Goal: Task Accomplishment & Management: Complete application form

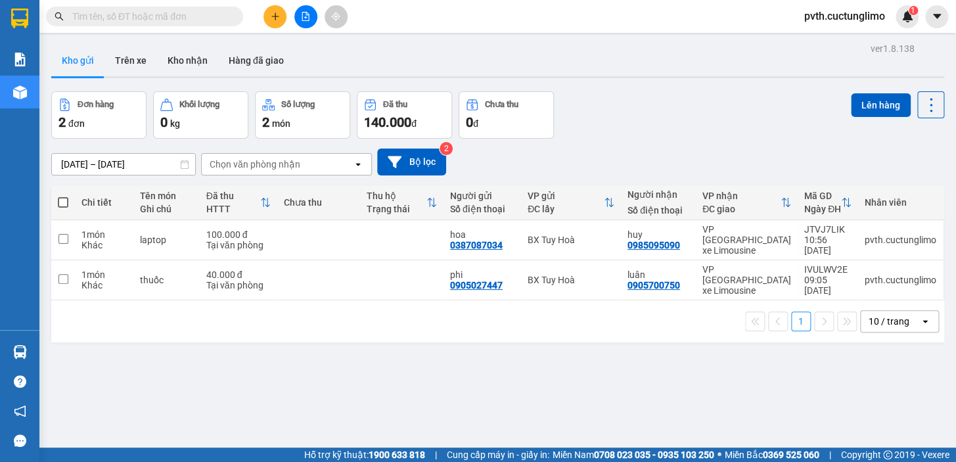
click at [66, 199] on span at bounding box center [63, 202] width 11 height 11
click at [63, 196] on input "checkbox" at bounding box center [63, 196] width 0 height 0
checkbox input "true"
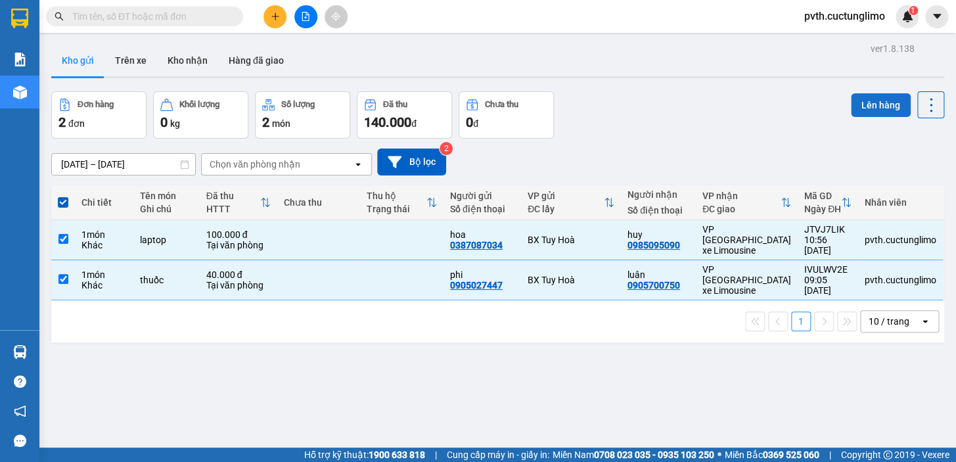
click at [873, 109] on button "Lên hàng" at bounding box center [881, 105] width 60 height 24
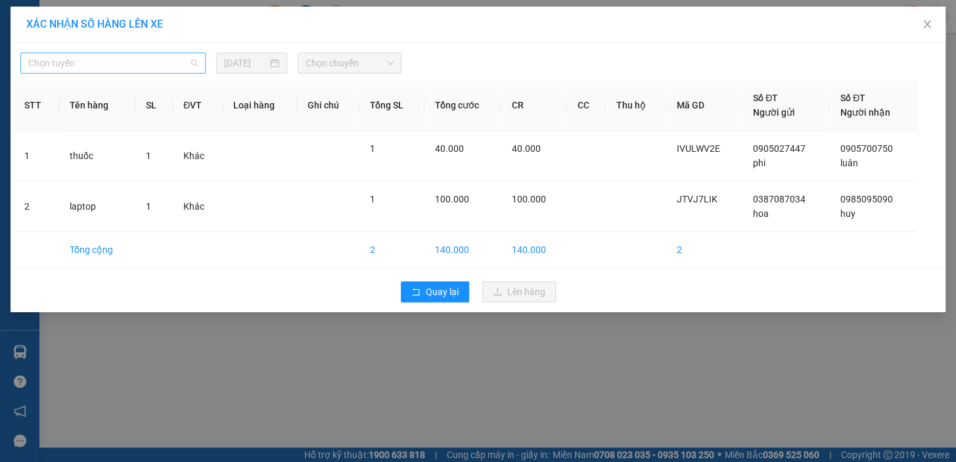
click at [185, 60] on span "Chọn tuyến" at bounding box center [113, 63] width 170 height 20
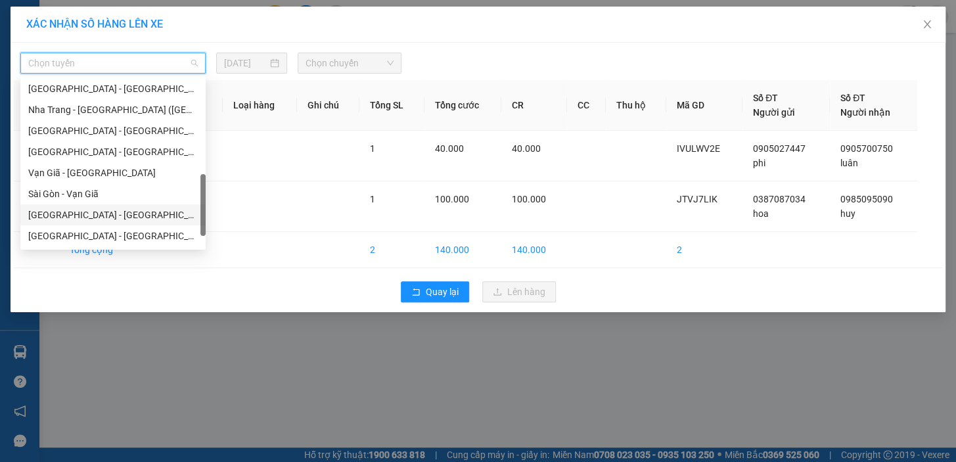
scroll to position [399, 0]
click at [85, 221] on div "Tuy Hòa - [GEOGRAPHIC_DATA]" at bounding box center [113, 216] width 170 height 14
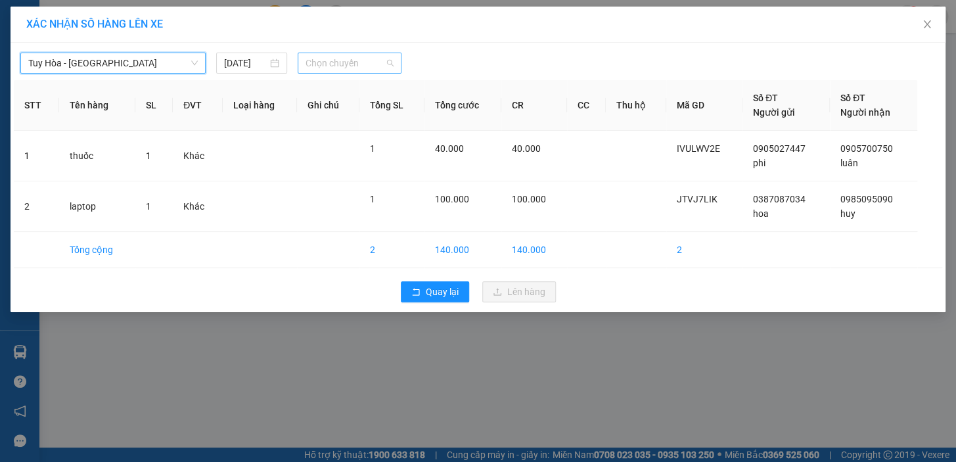
click at [350, 68] on span "Chọn chuyến" at bounding box center [350, 63] width 88 height 20
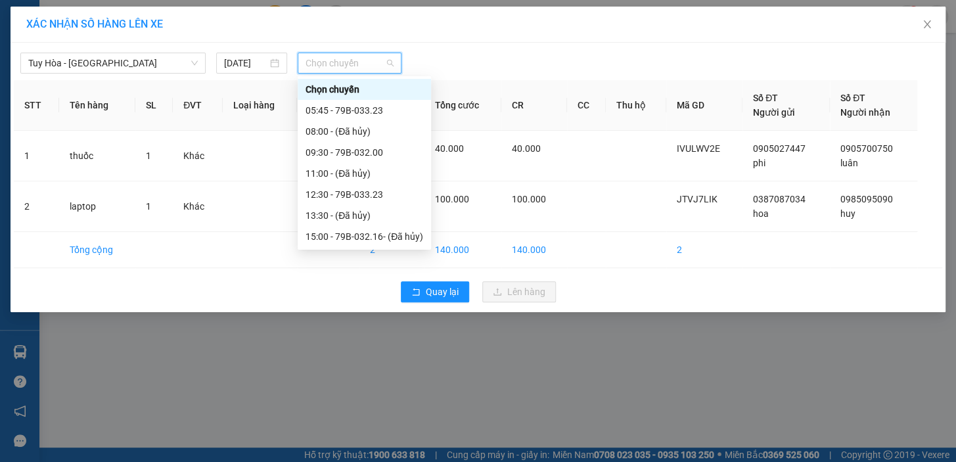
scroll to position [20, 0]
click at [361, 173] on div "12:30 - 79B-033.23" at bounding box center [365, 174] width 118 height 14
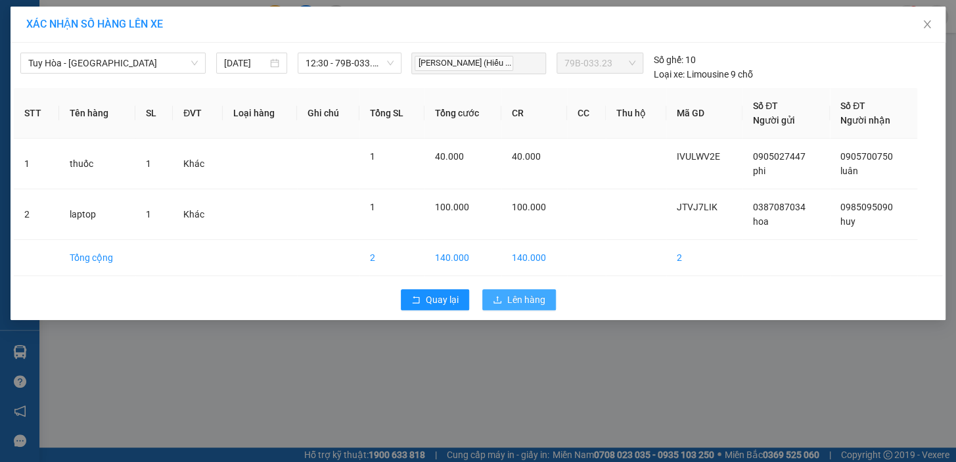
click at [514, 305] on span "Lên hàng" at bounding box center [526, 299] width 38 height 14
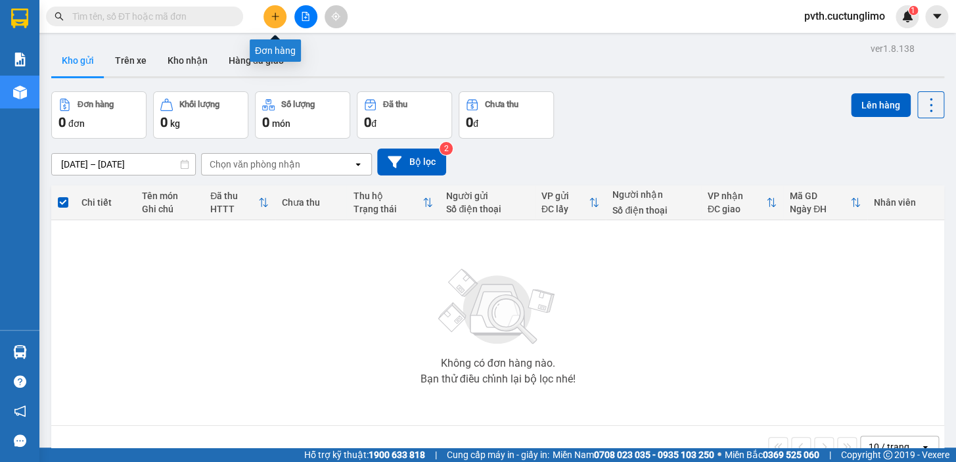
click at [268, 18] on button at bounding box center [274, 16] width 23 height 23
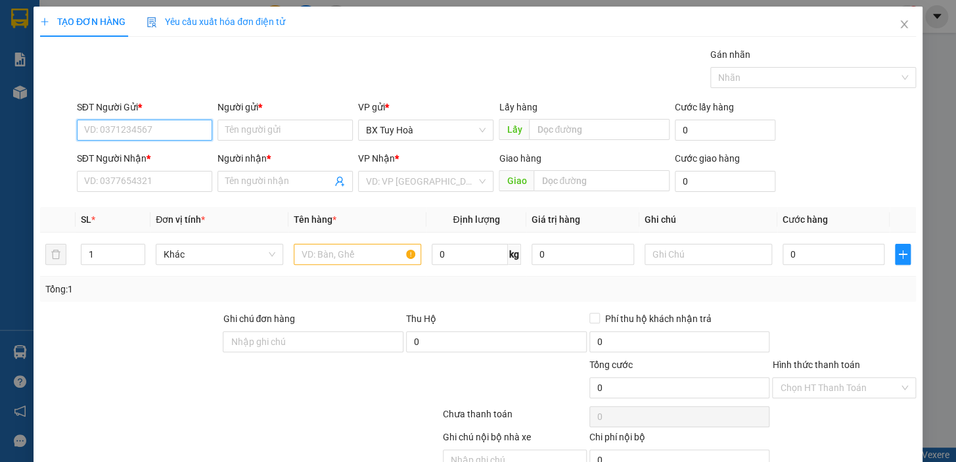
click at [152, 125] on input "SĐT Người Gửi *" at bounding box center [144, 130] width 135 height 21
type input "0914792039"
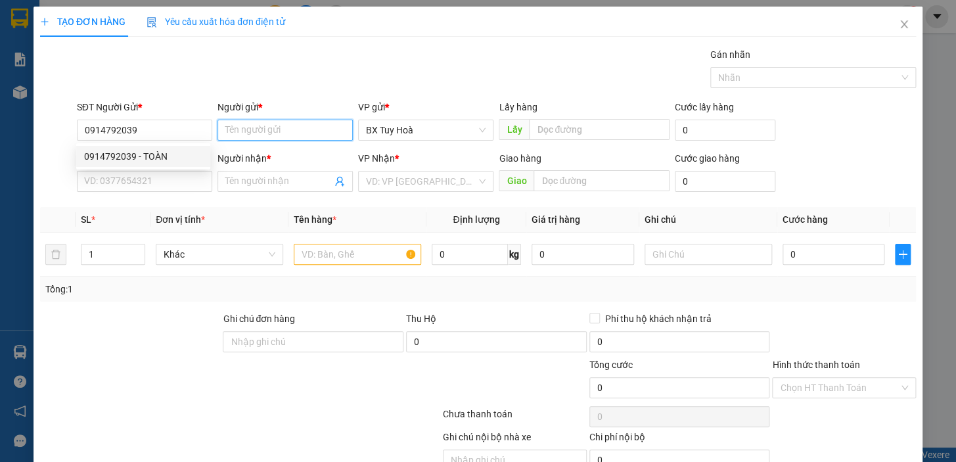
click at [306, 122] on input "Người gửi *" at bounding box center [284, 130] width 135 height 21
click at [150, 131] on input "0914792039" at bounding box center [144, 130] width 135 height 21
click at [160, 157] on div "0914792039 - TOÀN" at bounding box center [143, 156] width 118 height 14
type input "TOÀN"
type input "0968451578"
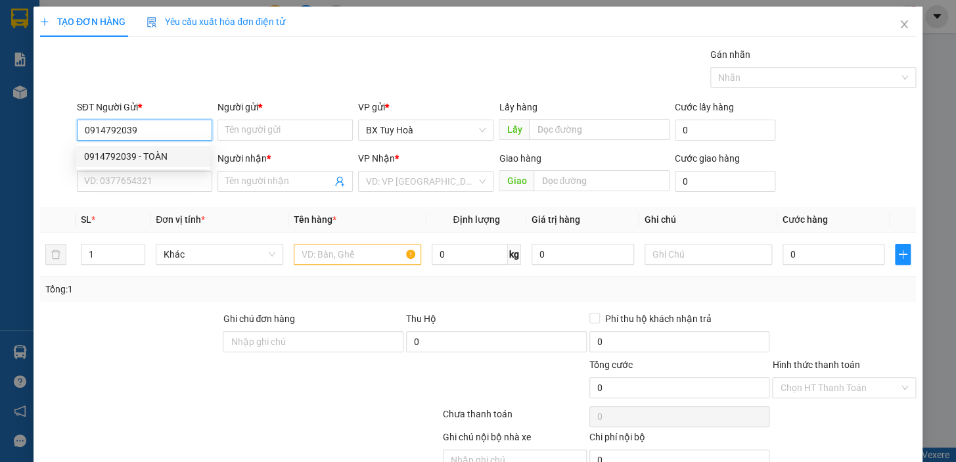
type input "K"
type input "20.000"
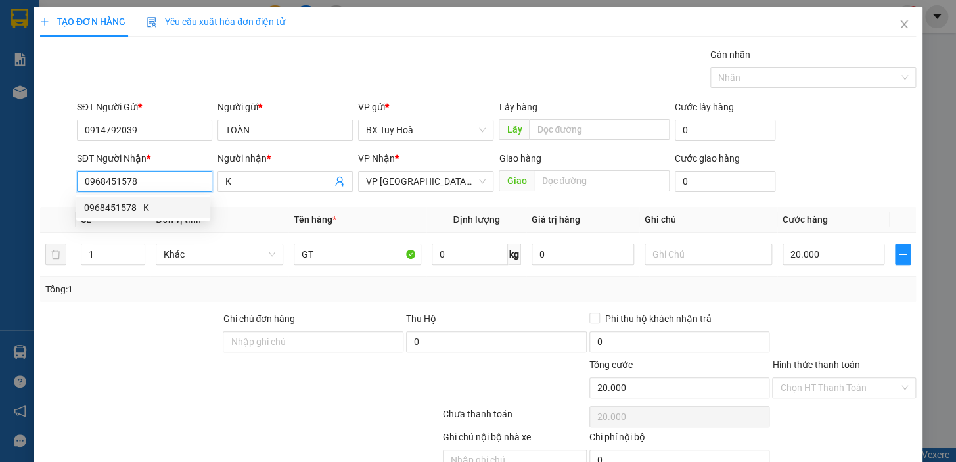
drag, startPoint x: 177, startPoint y: 183, endPoint x: 34, endPoint y: 216, distance: 147.1
click at [34, 216] on div "TẠO ĐƠN HÀNG Yêu cầu xuất hóa đơn điện tử Transit Pickup Surcharge Ids Transit …" at bounding box center [478, 259] width 889 height 505
type input "0906401555"
click at [157, 206] on div "0906401555 - vinh" at bounding box center [143, 207] width 118 height 14
type input "vinh"
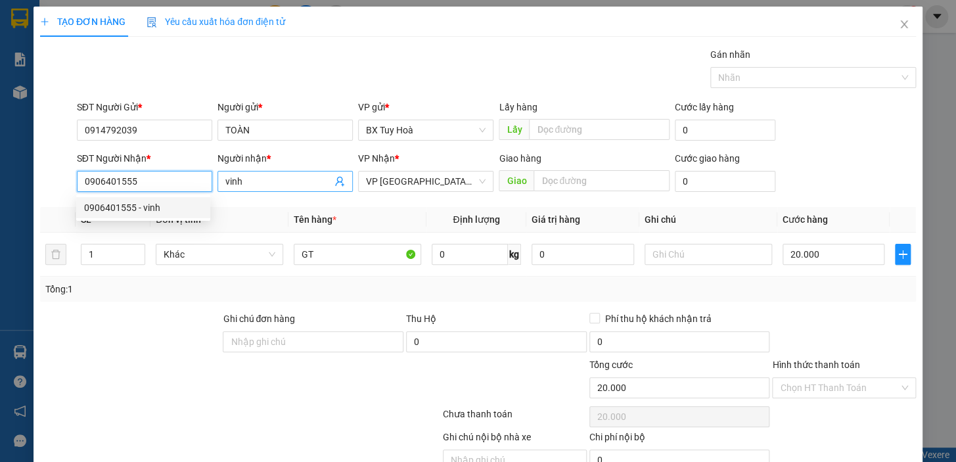
type input "30.000"
type input "0906401555"
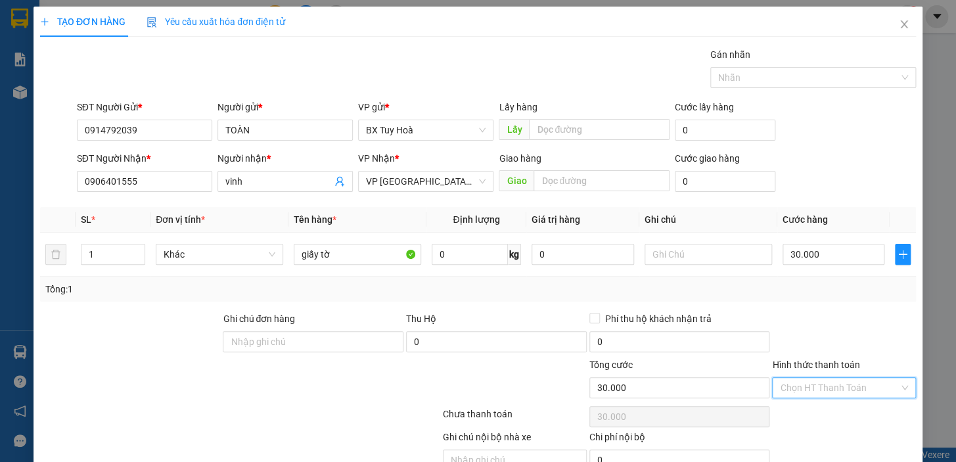
click at [859, 389] on input "Hình thức thanh toán" at bounding box center [839, 388] width 119 height 20
click at [853, 419] on div "Tại văn phòng" at bounding box center [836, 413] width 127 height 14
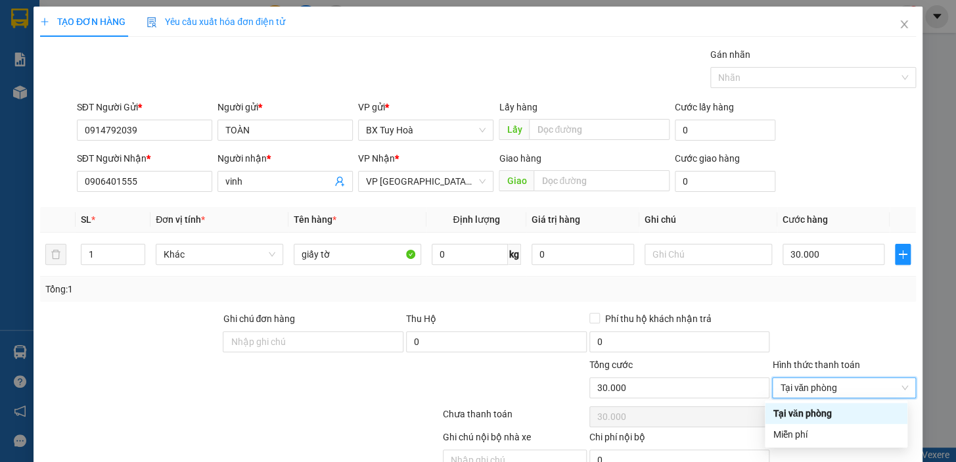
type input "0"
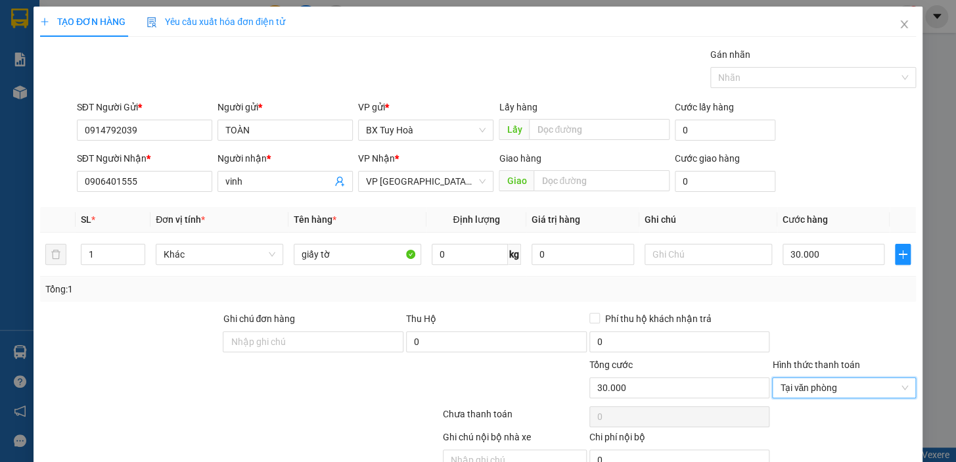
scroll to position [64, 0]
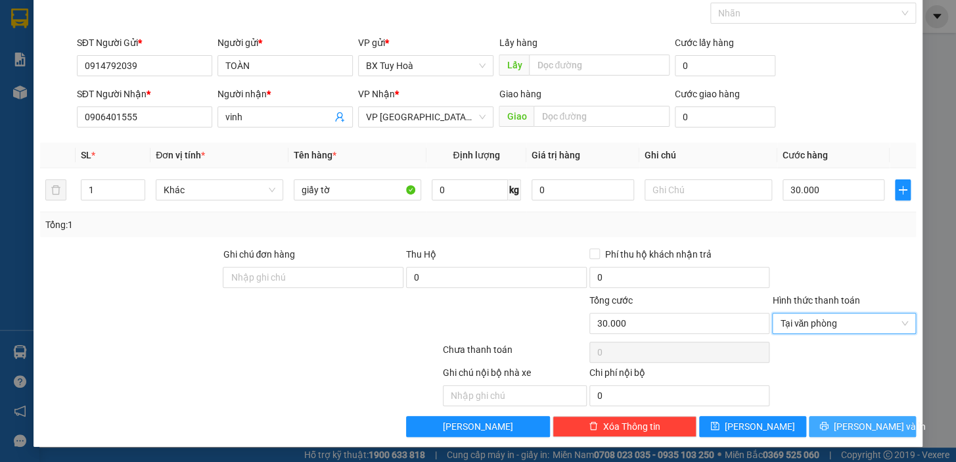
click at [853, 419] on span "[PERSON_NAME] và In" at bounding box center [880, 426] width 92 height 14
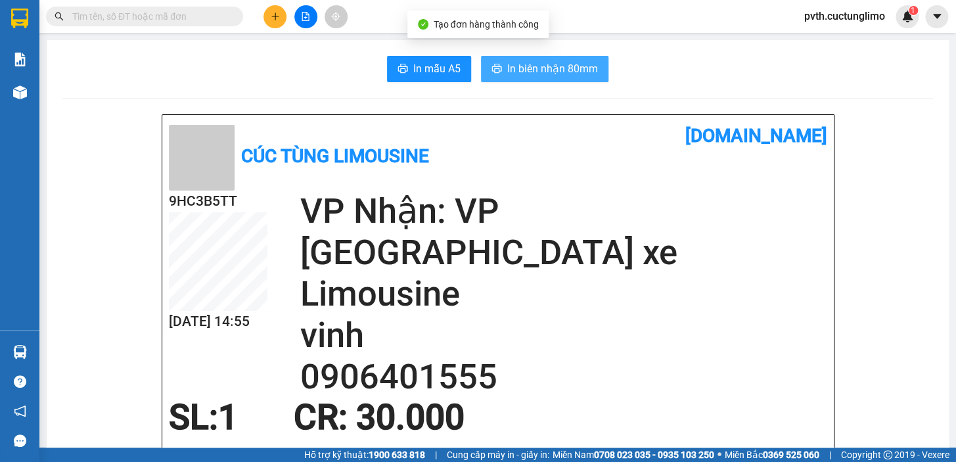
click at [576, 67] on span "In biên nhận 80mm" at bounding box center [552, 68] width 91 height 16
click at [555, 68] on span "In biên nhận 80mm" at bounding box center [552, 68] width 91 height 16
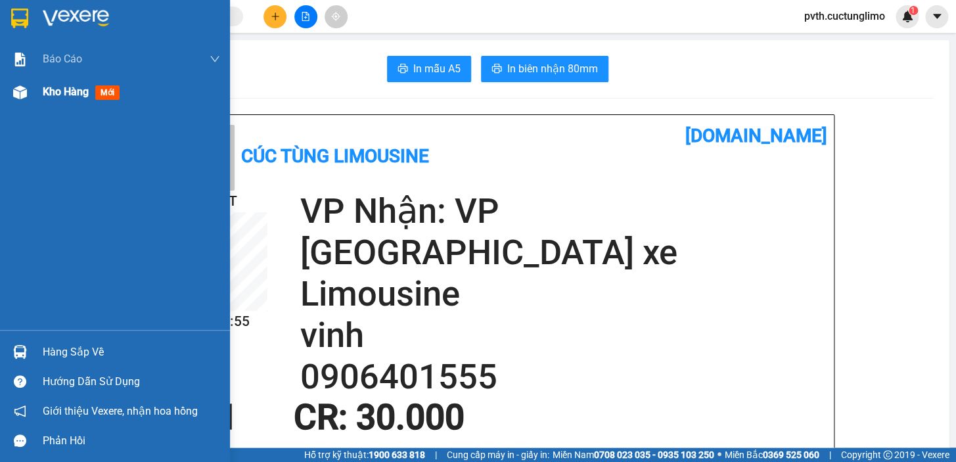
click at [58, 93] on span "Kho hàng" at bounding box center [66, 91] width 46 height 12
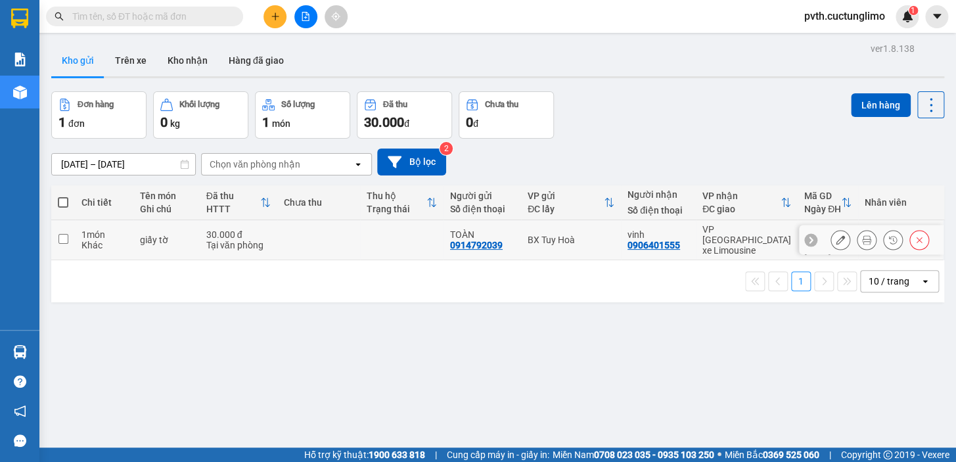
click at [64, 234] on input "checkbox" at bounding box center [63, 239] width 10 height 10
checkbox input "true"
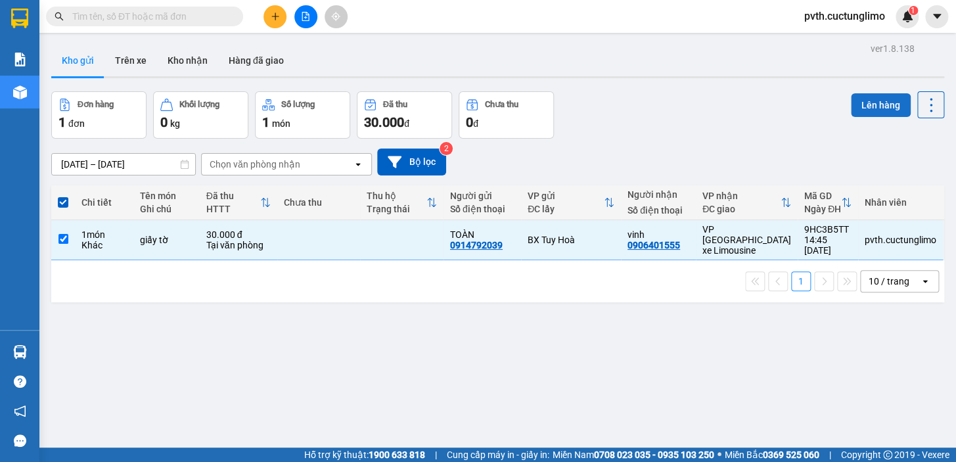
click at [862, 110] on button "Lên hàng" at bounding box center [881, 105] width 60 height 24
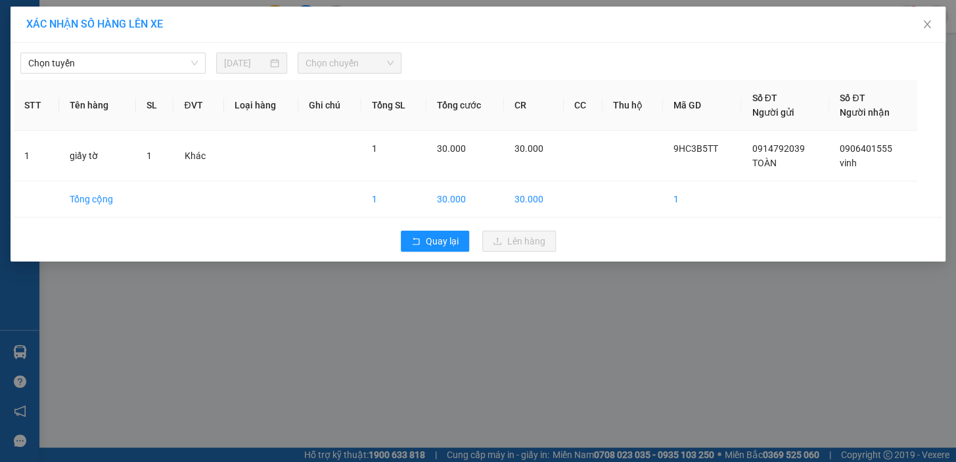
click at [82, 50] on div "Chọn tuyến [DATE] Chọn chuyến" at bounding box center [478, 60] width 928 height 28
click at [82, 65] on span "Chọn tuyến" at bounding box center [113, 63] width 170 height 20
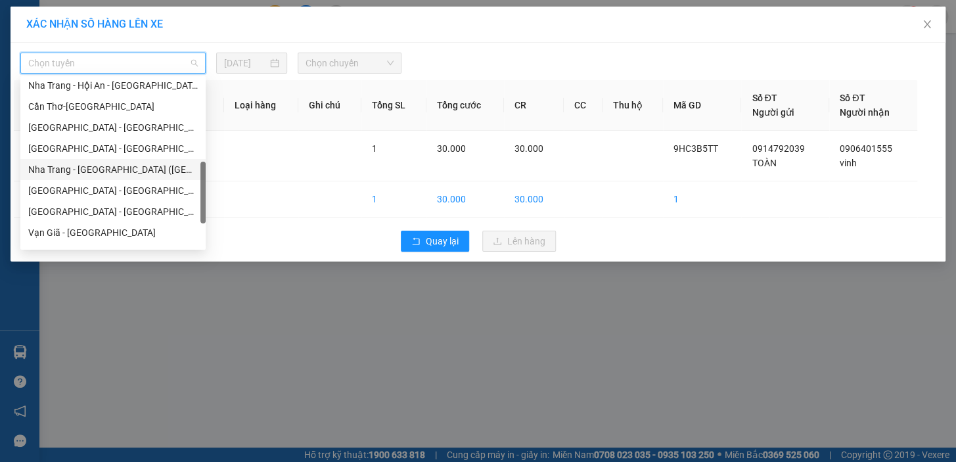
scroll to position [399, 0]
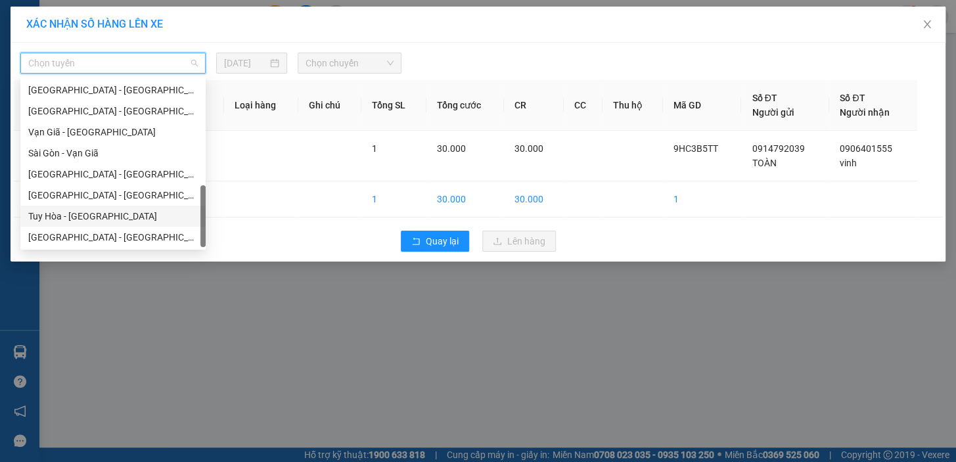
click at [85, 216] on div "Tuy Hòa - [GEOGRAPHIC_DATA]" at bounding box center [113, 216] width 170 height 14
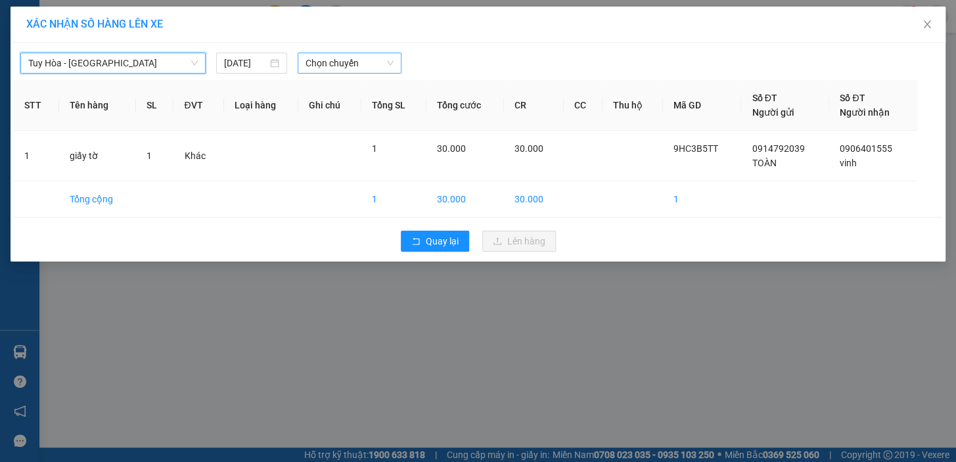
click at [327, 60] on span "Chọn chuyến" at bounding box center [350, 63] width 88 height 20
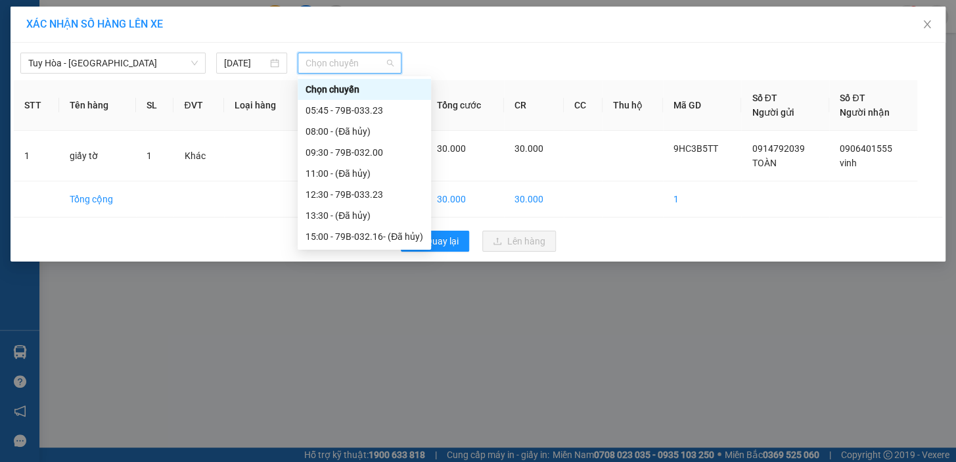
scroll to position [20, 0]
click at [363, 242] on div "17:00 - 79B-033.01" at bounding box center [365, 237] width 118 height 14
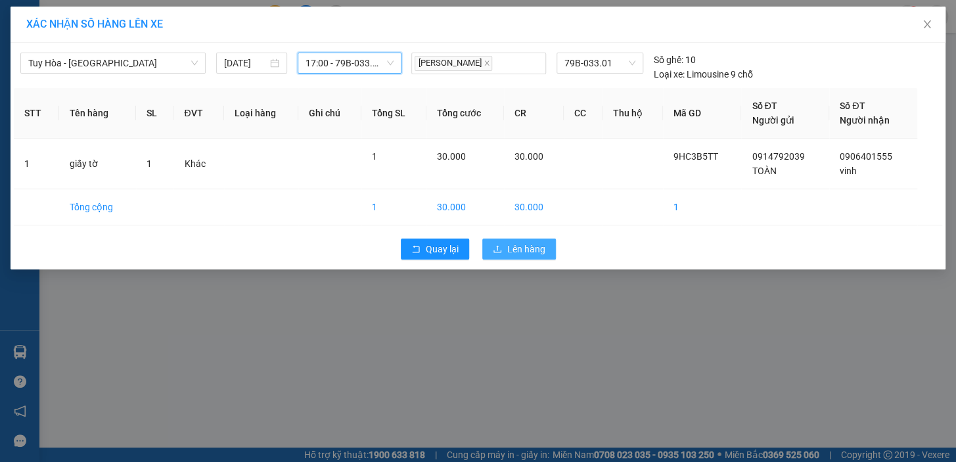
click at [547, 248] on button "Lên hàng" at bounding box center [519, 249] width 74 height 21
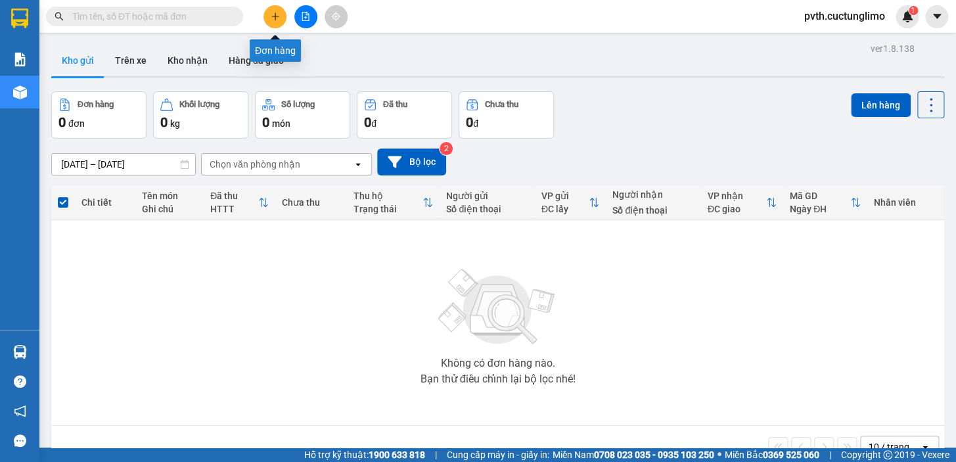
click at [276, 18] on icon "plus" at bounding box center [275, 16] width 9 height 9
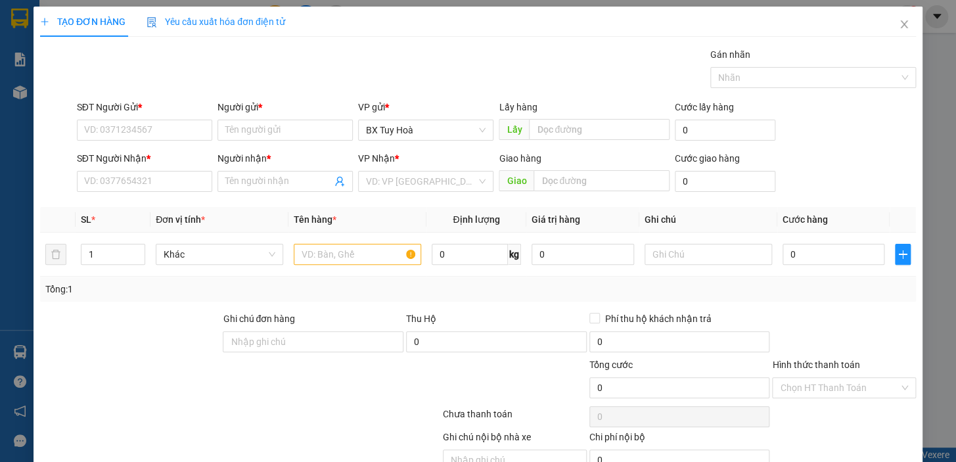
click at [175, 140] on div "SĐT Người Gửi * VD: 0371234567" at bounding box center [144, 123] width 135 height 46
click at [171, 133] on input "SĐT Người Gửi *" at bounding box center [144, 130] width 135 height 21
type input "0985325315"
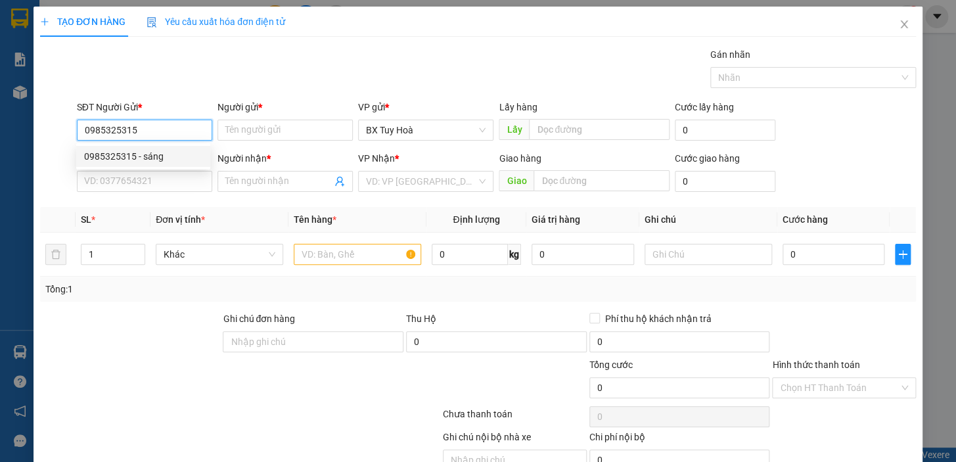
click at [166, 151] on div "0985325315 - sáng" at bounding box center [143, 156] width 118 height 14
type input "sáng"
type input "0373325141"
type input "ngân"
type input "80.000"
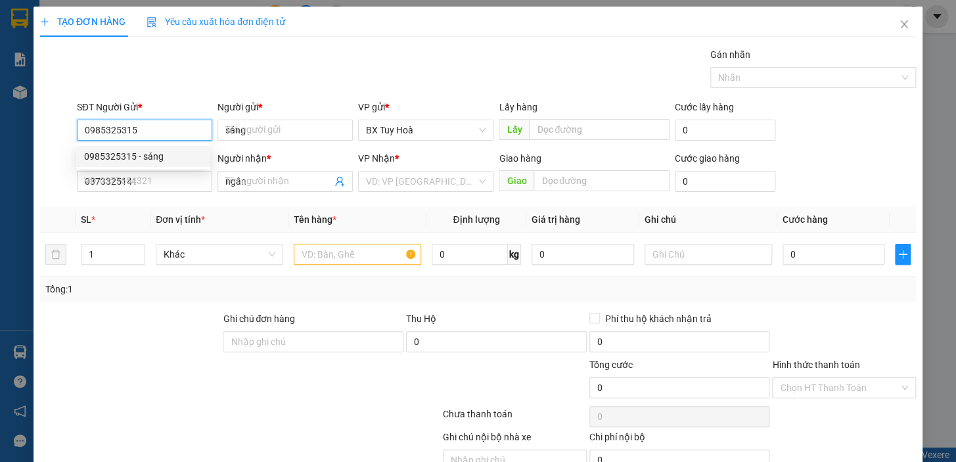
type input "80.000"
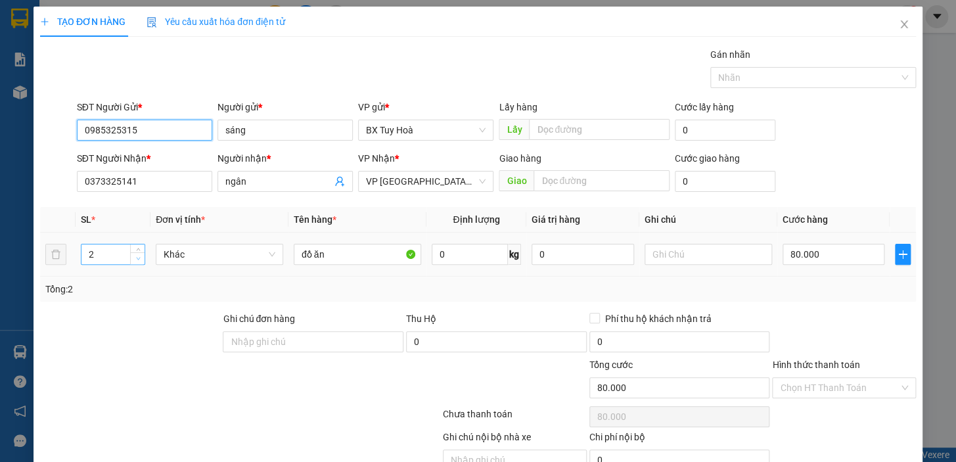
type input "0985325315"
type input "1"
click at [136, 258] on icon "down" at bounding box center [138, 258] width 5 height 5
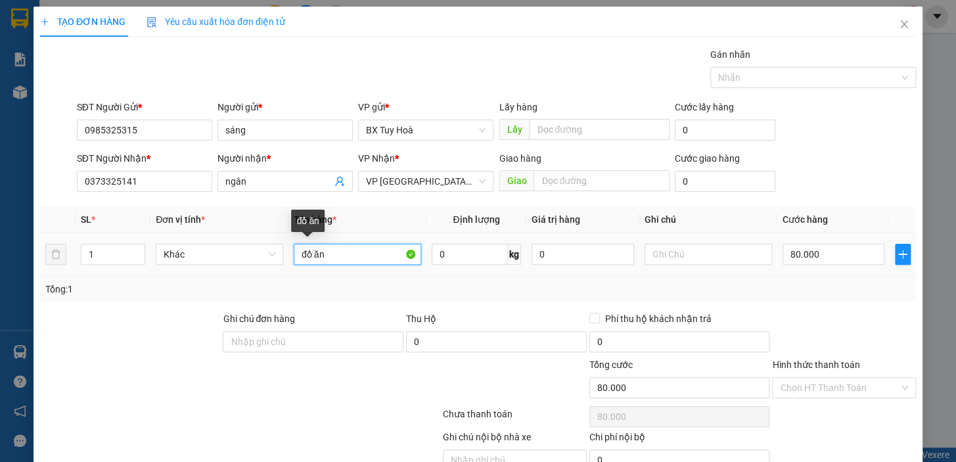
drag, startPoint x: 361, startPoint y: 252, endPoint x: 352, endPoint y: 252, distance: 9.2
click at [352, 252] on input "đồ ăn" at bounding box center [357, 254] width 127 height 21
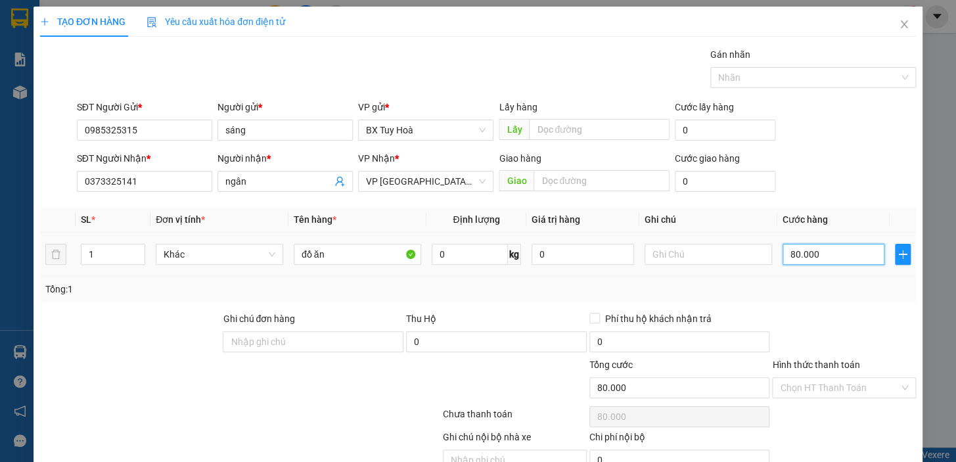
click at [845, 260] on input "80.000" at bounding box center [834, 254] width 103 height 21
type input "5"
type input "50"
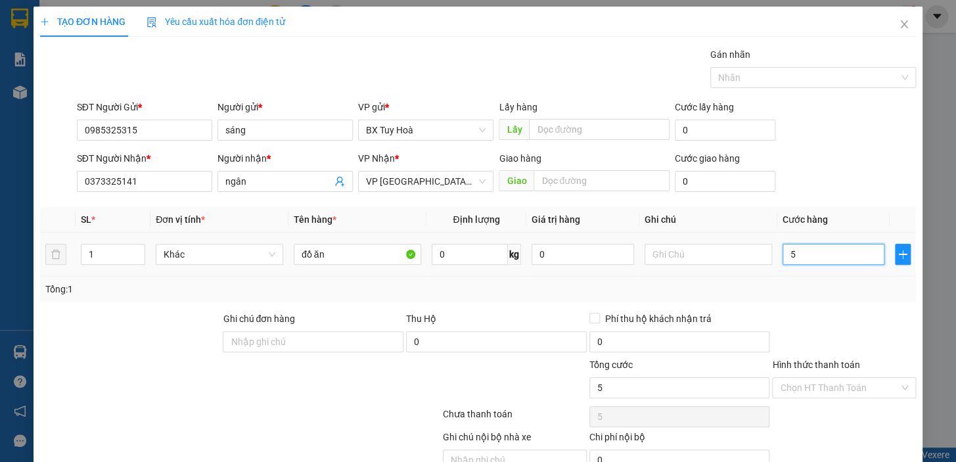
type input "50"
type input "500"
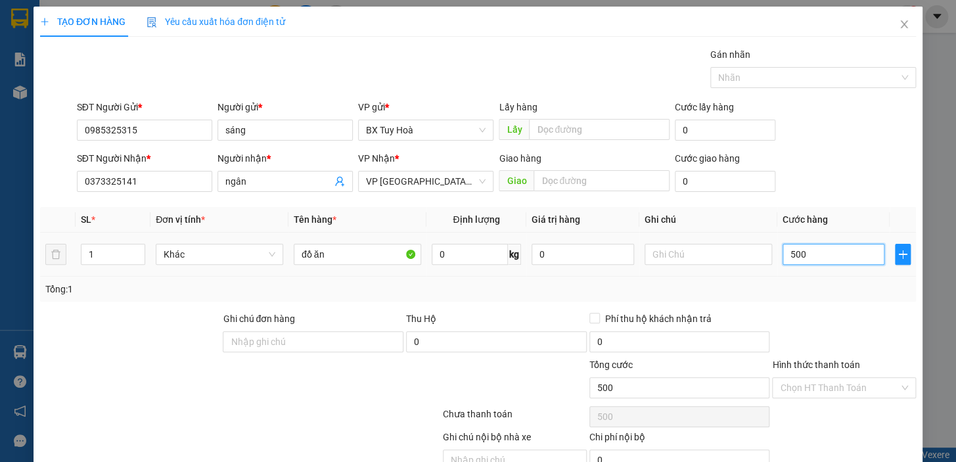
type input "5.000"
type input "50.000"
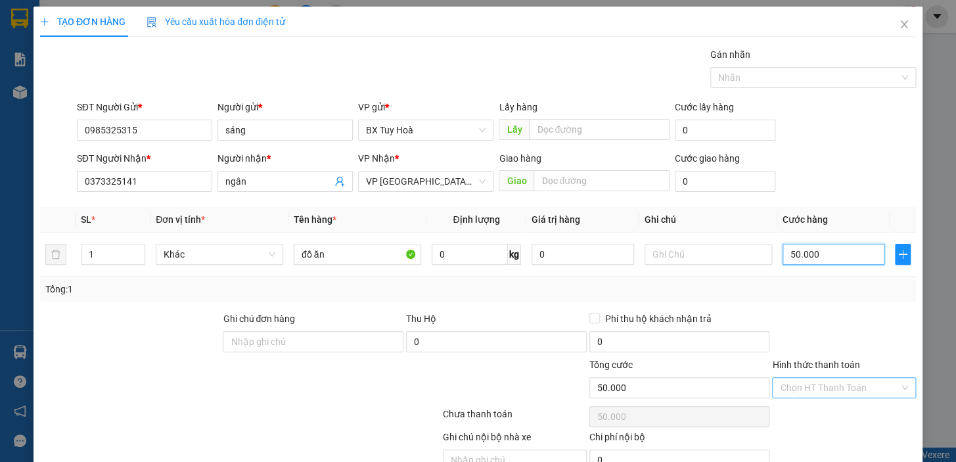
type input "50.000"
click at [846, 388] on input "Hình thức thanh toán" at bounding box center [839, 388] width 119 height 20
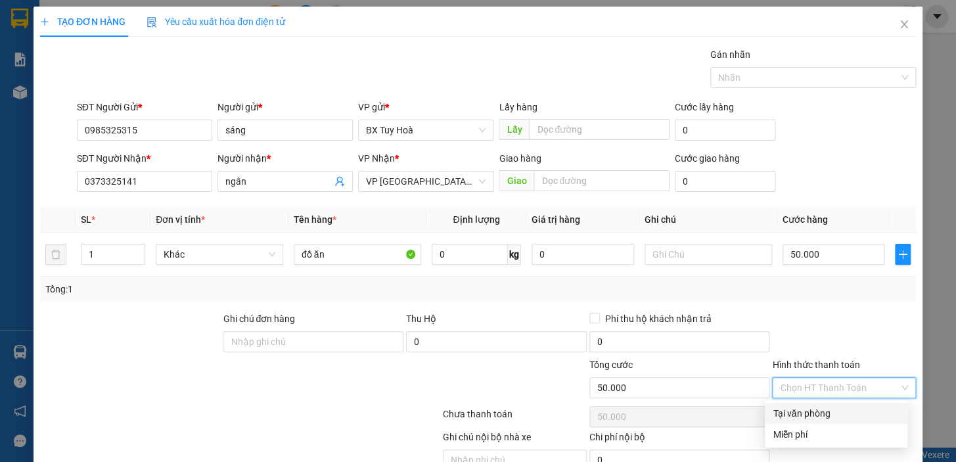
click at [845, 410] on div "Tại văn phòng" at bounding box center [836, 413] width 127 height 14
type input "0"
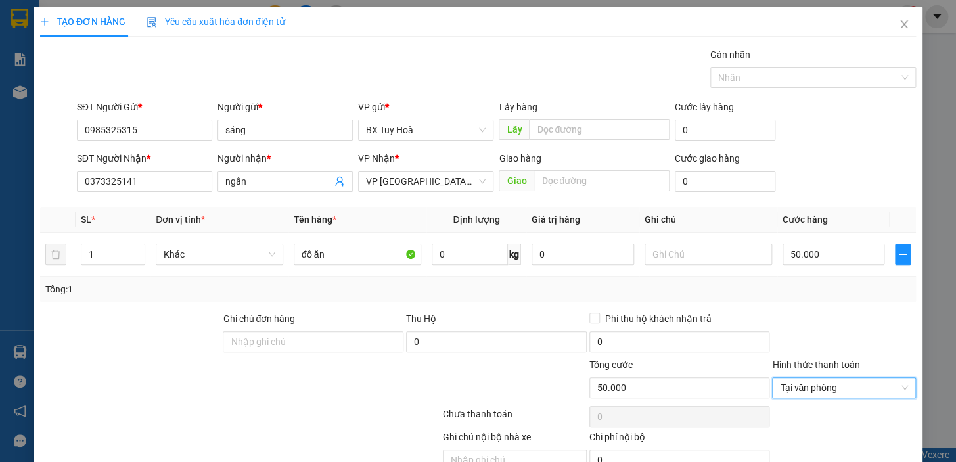
scroll to position [59, 0]
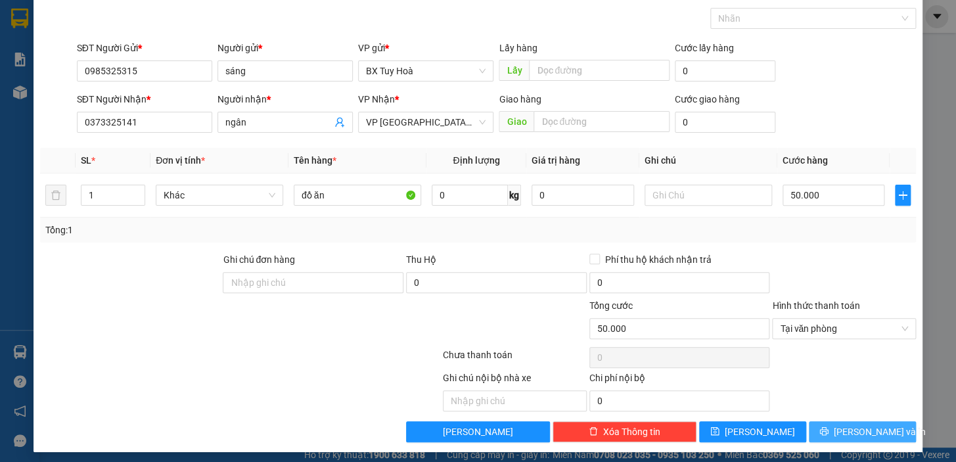
click at [848, 427] on span "[PERSON_NAME] và In" at bounding box center [880, 431] width 92 height 14
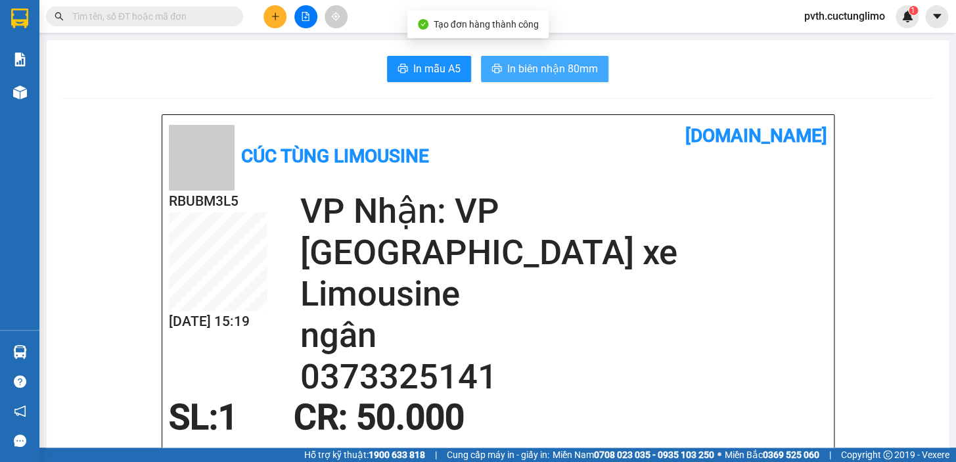
click at [550, 72] on span "In biên nhận 80mm" at bounding box center [552, 68] width 91 height 16
click at [549, 66] on span "In biên nhận 80mm" at bounding box center [552, 68] width 91 height 16
